Goal: Task Accomplishment & Management: Manage account settings

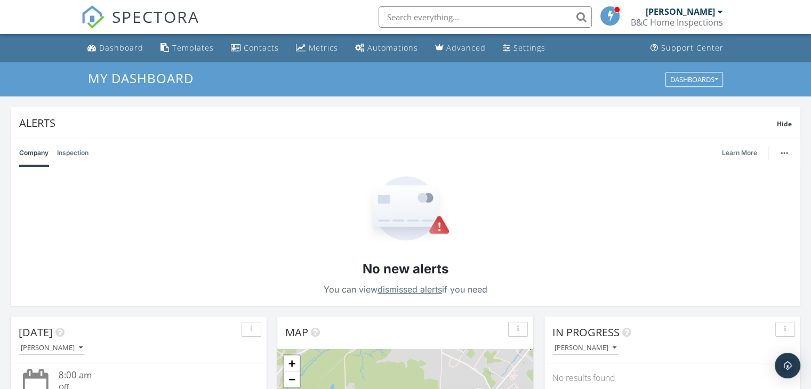
scroll to position [987, 827]
click at [682, 12] on div "[PERSON_NAME]" at bounding box center [680, 11] width 69 height 11
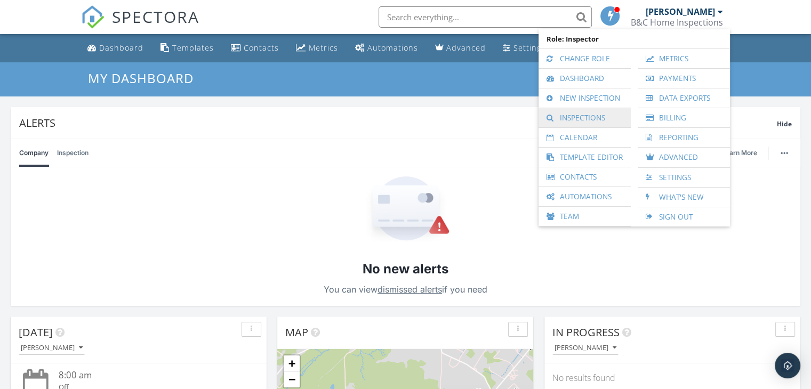
click at [575, 117] on link "Inspections" at bounding box center [585, 117] width 82 height 19
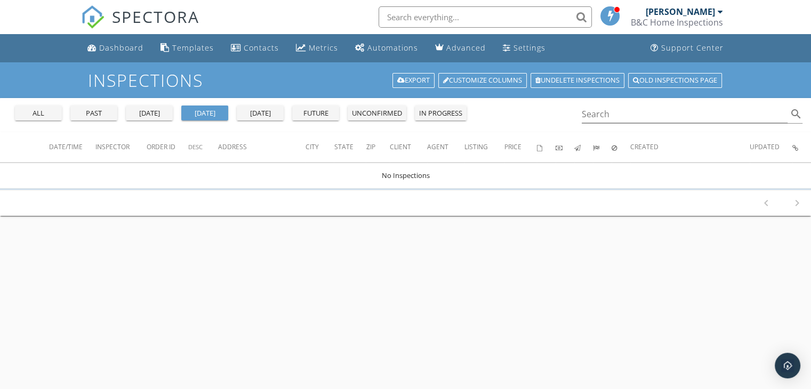
click at [28, 115] on div "all" at bounding box center [38, 113] width 38 height 11
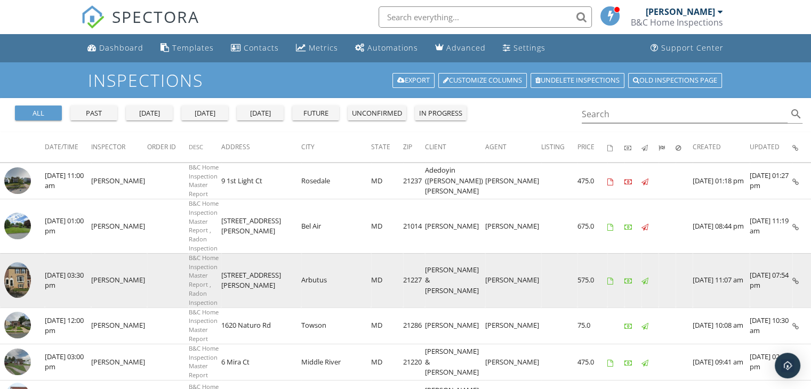
click at [13, 269] on img at bounding box center [17, 280] width 27 height 36
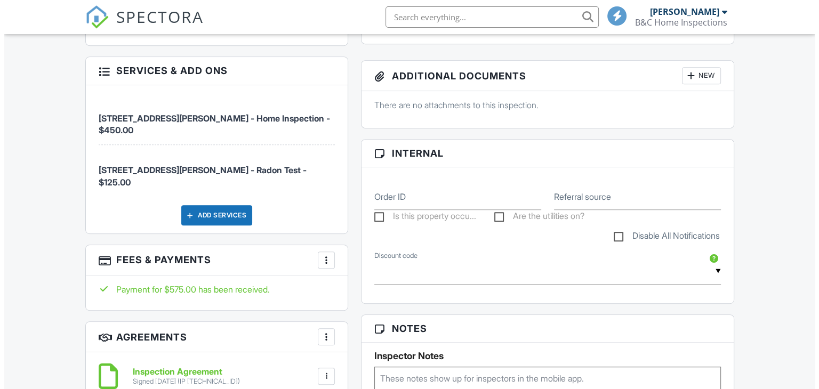
scroll to position [574, 0]
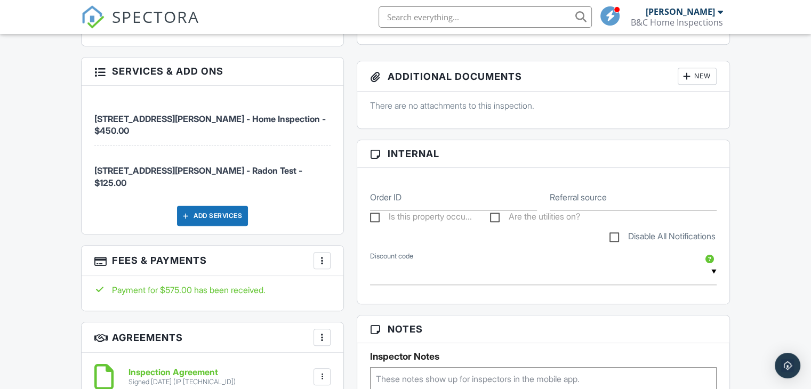
click at [688, 77] on div at bounding box center [686, 76] width 11 height 11
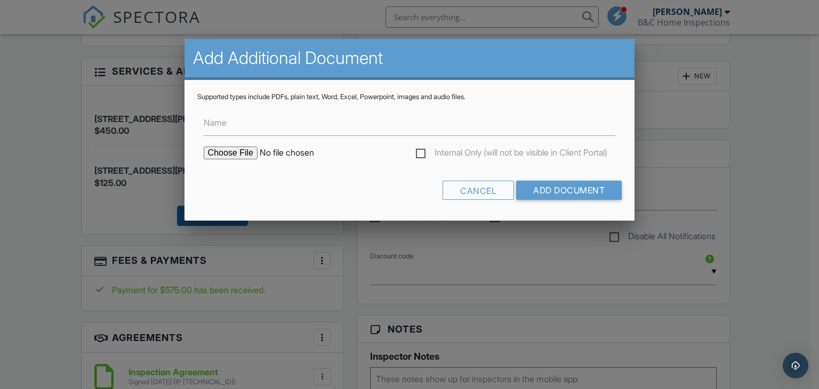
click at [227, 150] on input "file" at bounding box center [294, 153] width 181 height 13
type input "C:\fakepath\5735-Richardson-Mews-Square_RadonReport.pdf"
click at [556, 185] on input "Add Document" at bounding box center [569, 190] width 106 height 19
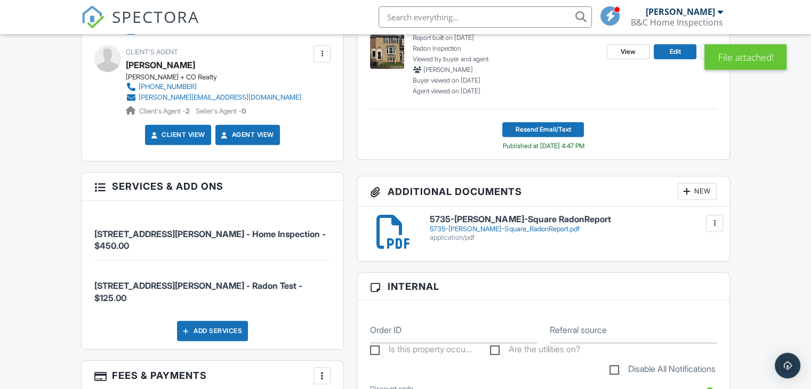
scroll to position [456, 0]
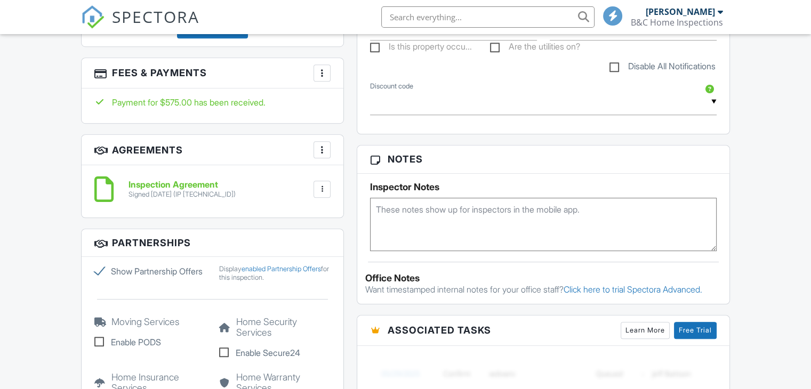
scroll to position [456, 0]
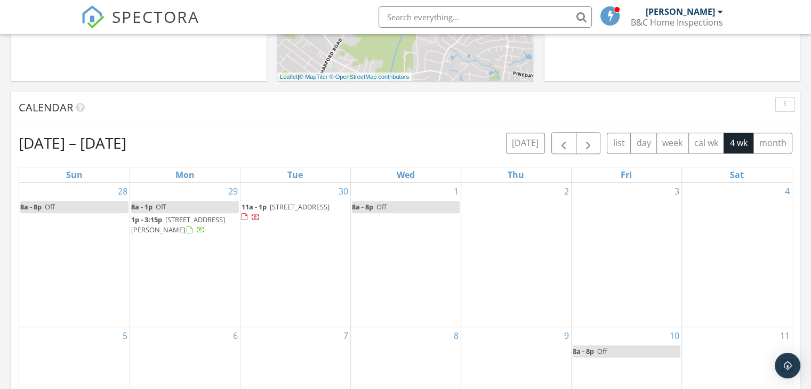
scroll to position [375, 0]
